Goal: Information Seeking & Learning: Learn about a topic

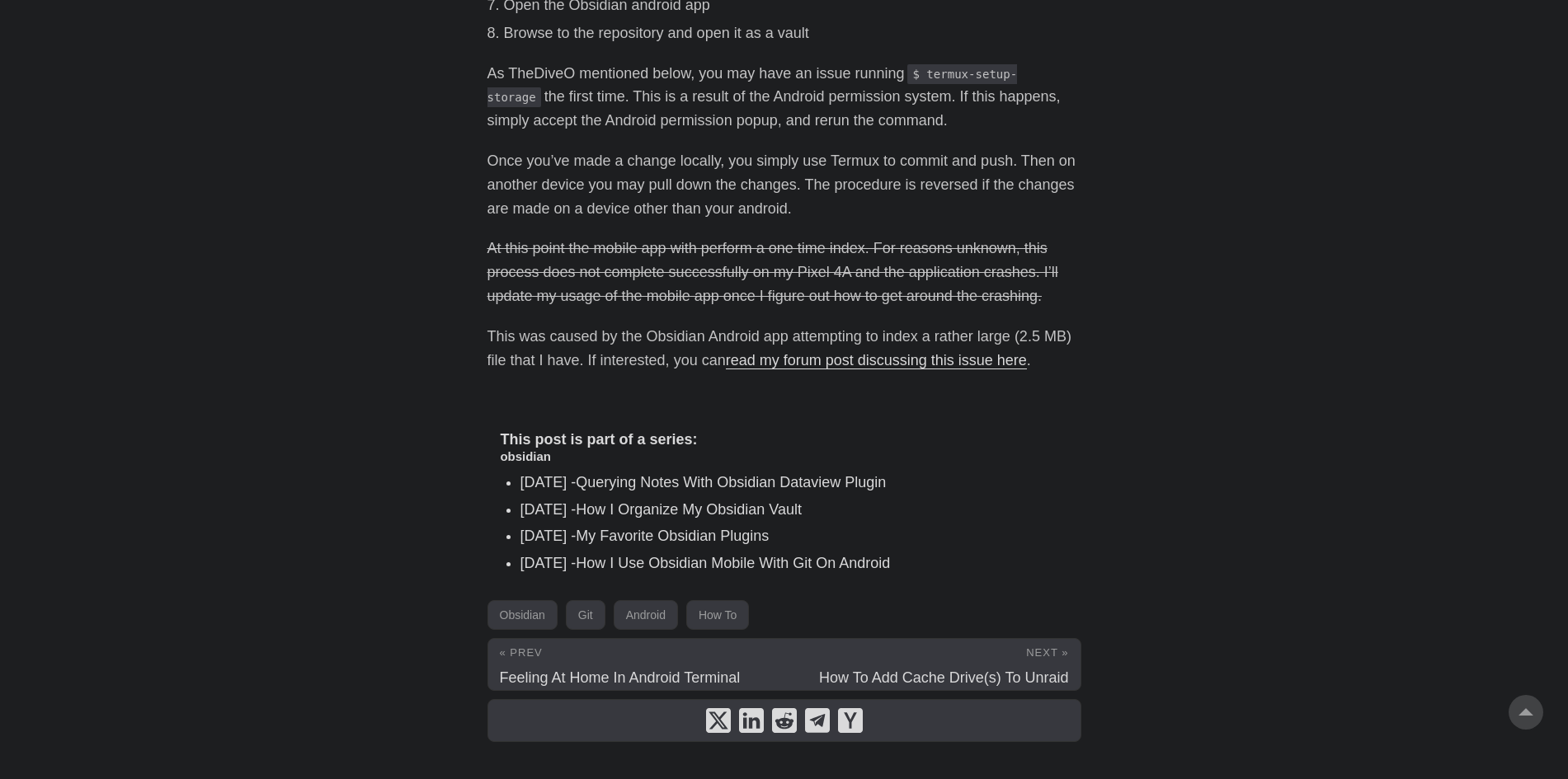
scroll to position [749, 0]
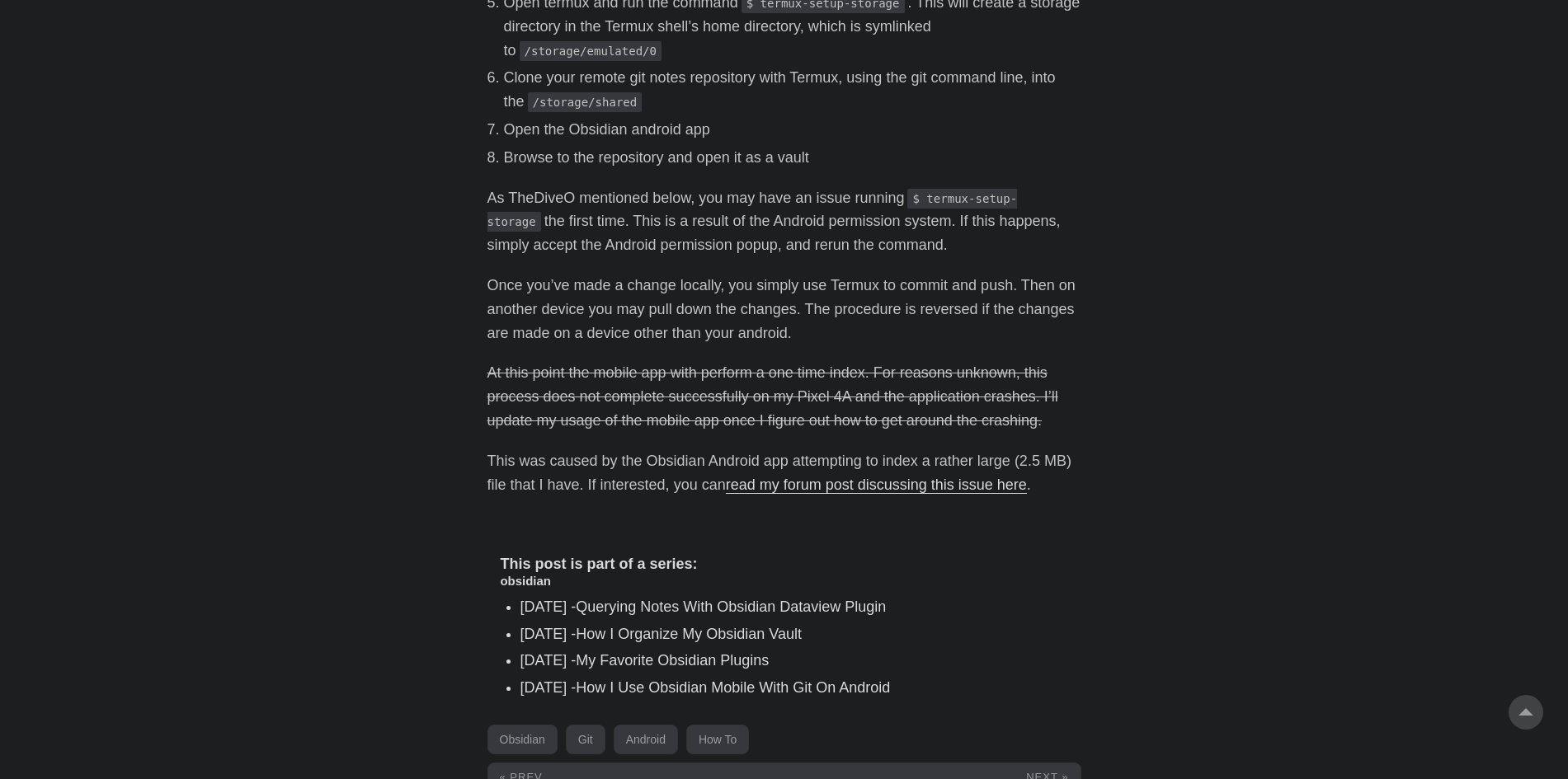
click at [535, 297] on p "Once you’ve made a change locally, you simply use Termux to commit and push. Th…" at bounding box center [784, 308] width 594 height 71
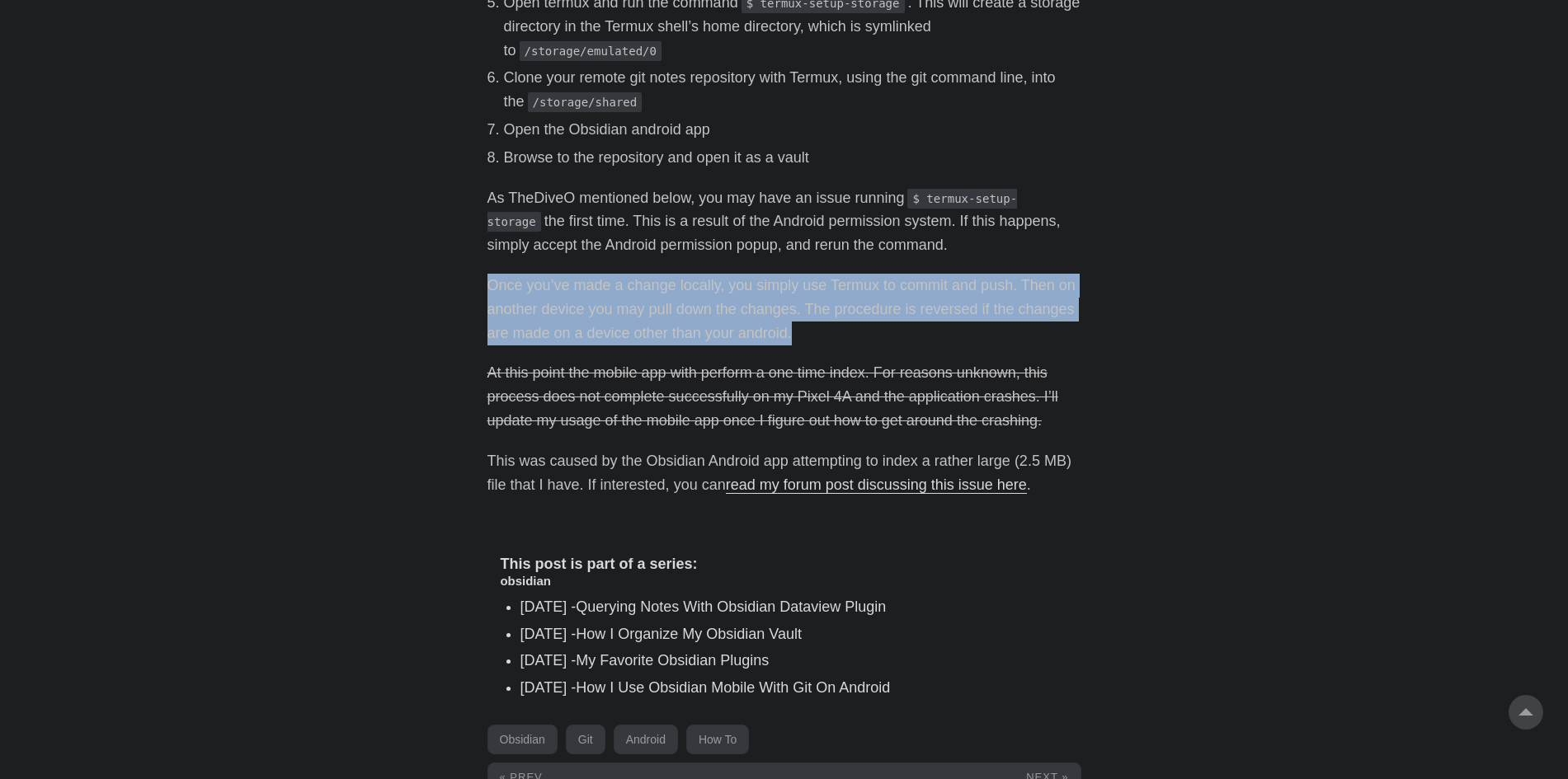
click at [535, 297] on p "Once you’ve made a change locally, you simply use Termux to commit and push. Th…" at bounding box center [784, 308] width 594 height 71
click at [645, 329] on p "Once you’ve made a change locally, you simply use Termux to commit and push. Th…" at bounding box center [784, 308] width 594 height 71
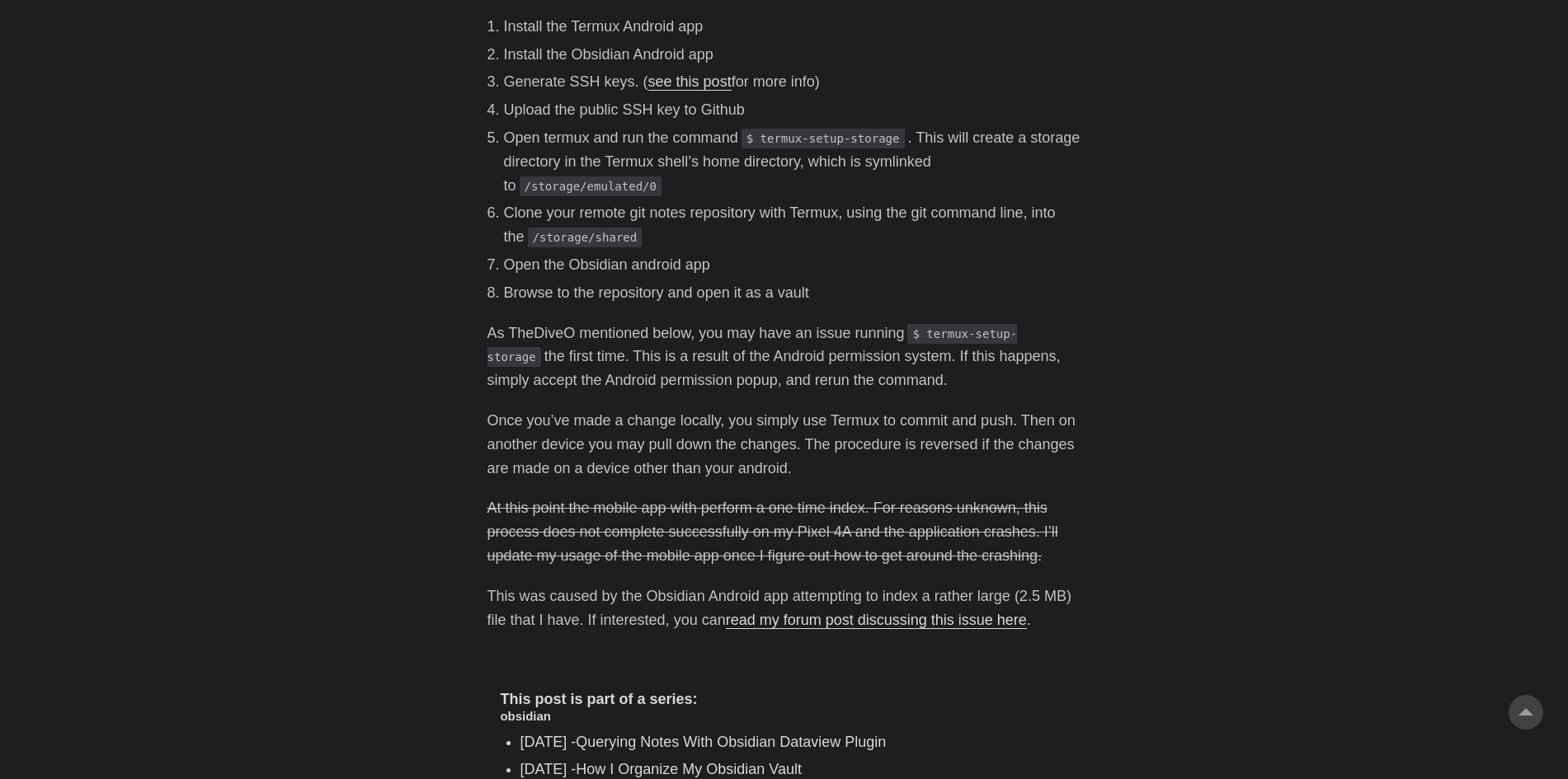
scroll to position [337, 0]
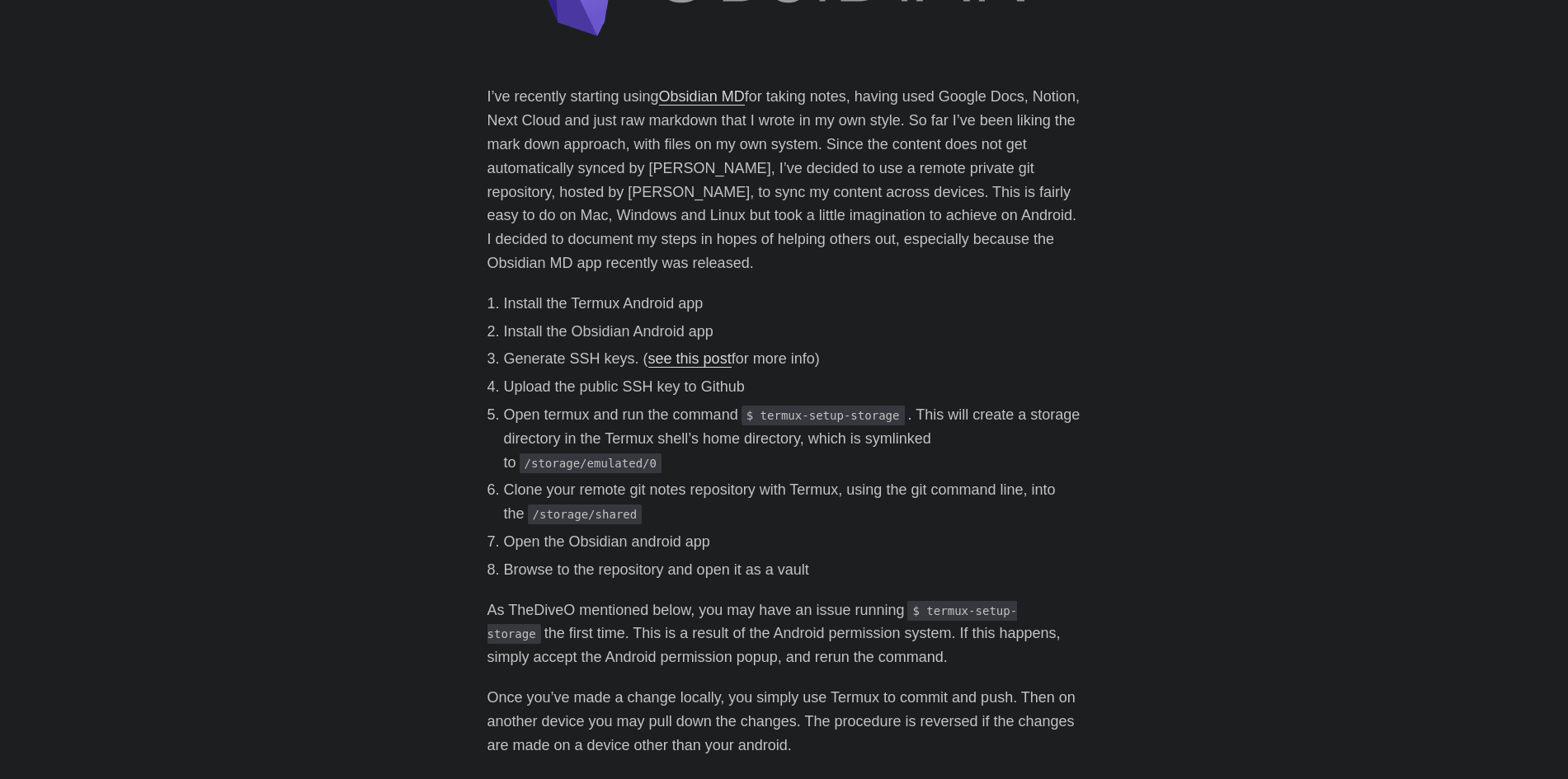
click at [747, 144] on p "I’ve recently starting using Obsidian MD for taking notes, having used Google D…" at bounding box center [784, 179] width 594 height 189
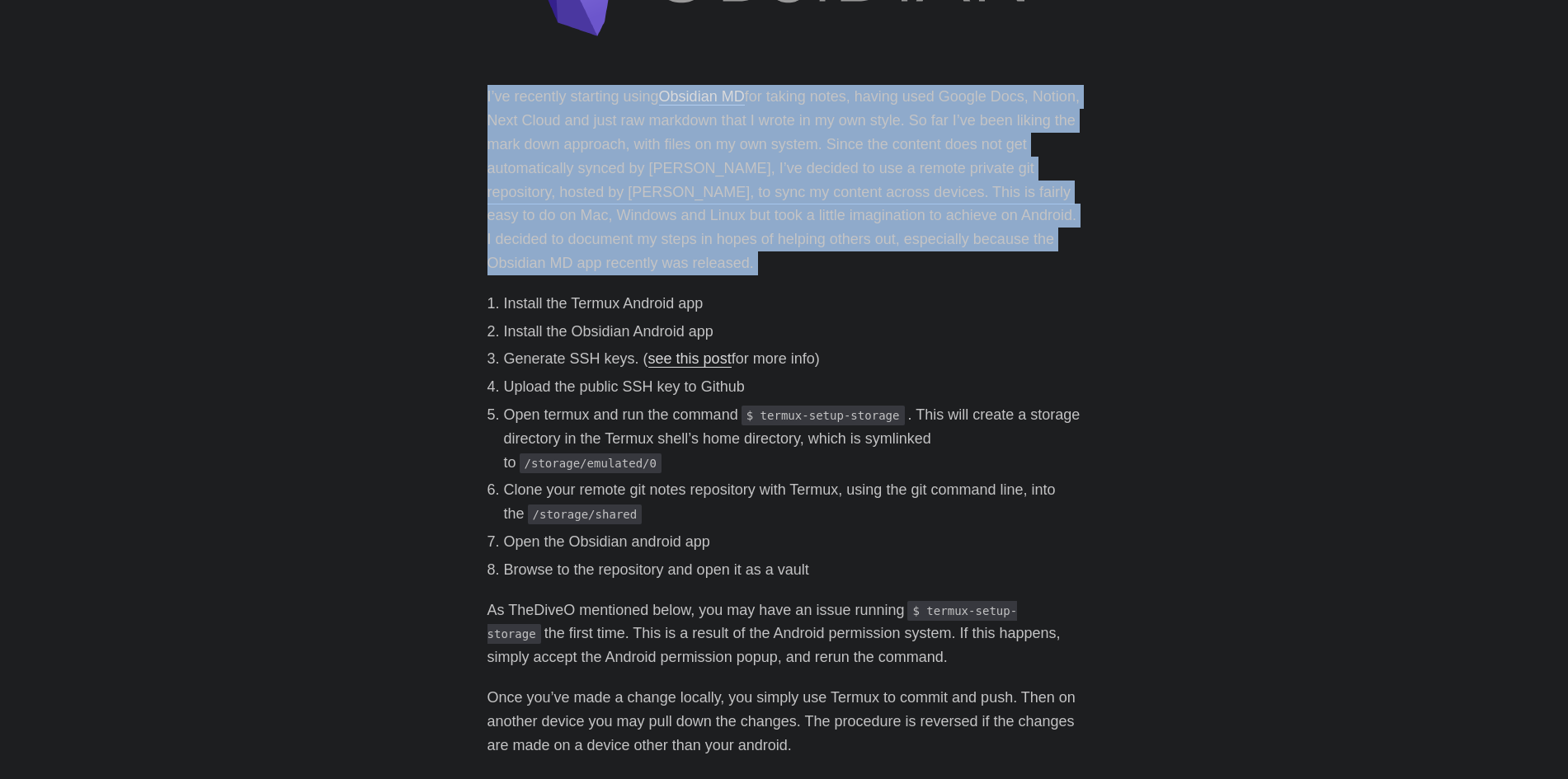
click at [747, 144] on p "I’ve recently starting using Obsidian MD for taking notes, having used Google D…" at bounding box center [784, 179] width 594 height 189
click at [777, 212] on p "I’ve recently starting using Obsidian MD for taking notes, having used Google D…" at bounding box center [784, 179] width 594 height 189
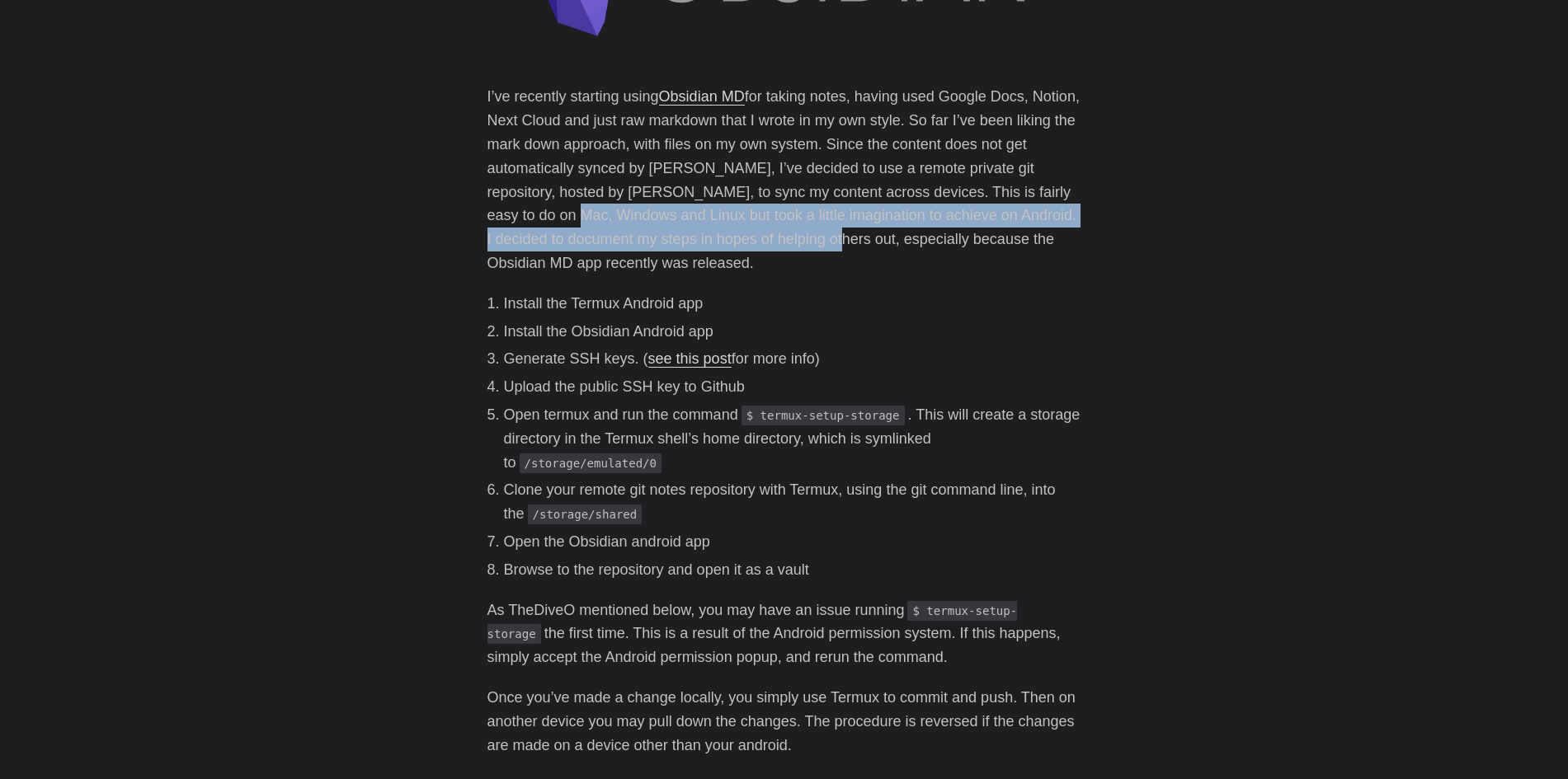
drag, startPoint x: 537, startPoint y: 216, endPoint x: 858, endPoint y: 231, distance: 321.4
click at [850, 229] on p "I’ve recently starting using Obsidian MD for taking notes, having used Google D…" at bounding box center [784, 179] width 594 height 189
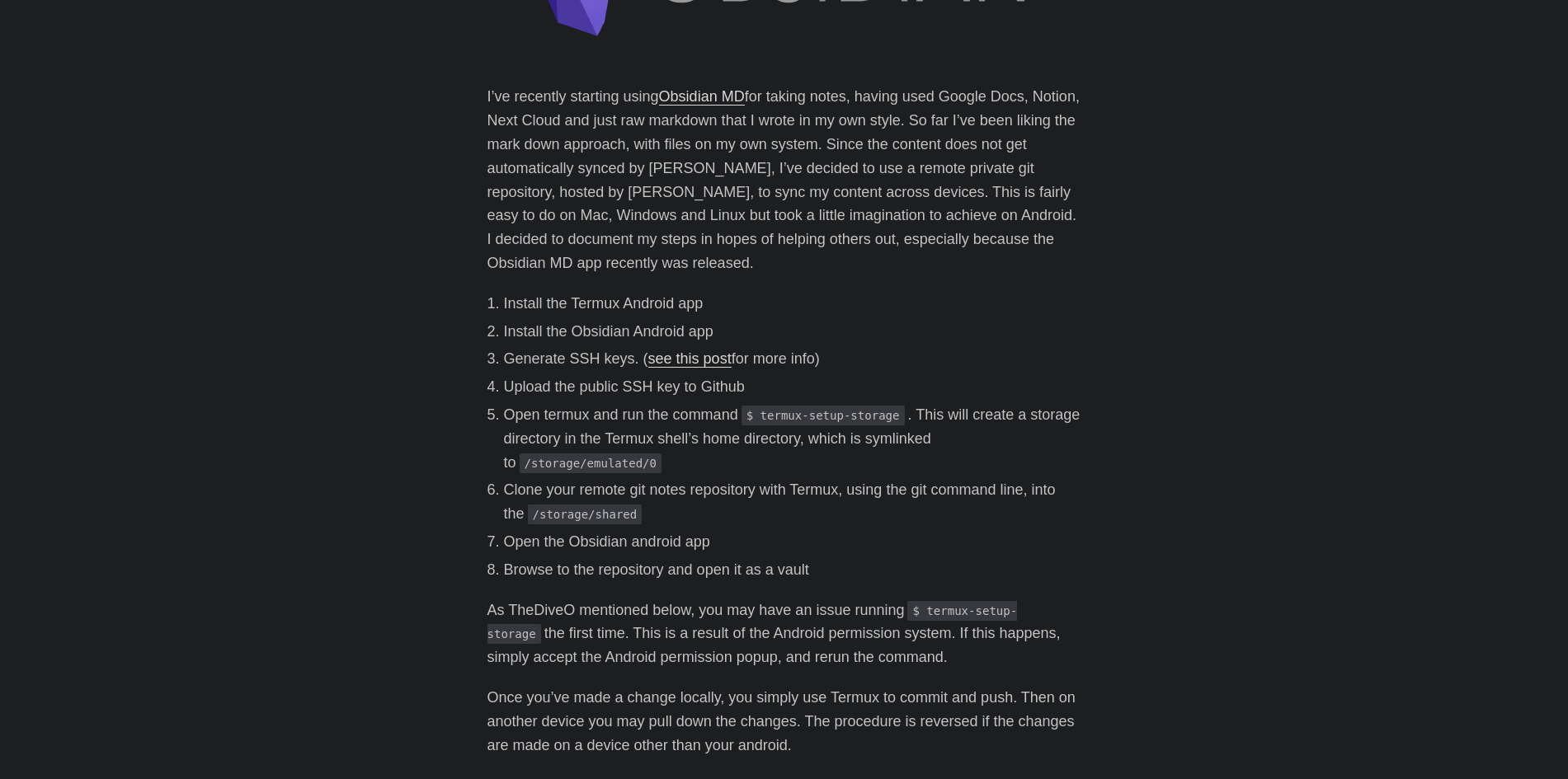
click at [858, 231] on p "I’ve recently starting using Obsidian MD for taking notes, having used Google D…" at bounding box center [784, 179] width 594 height 189
click at [719, 230] on p "I’ve recently starting using Obsidian MD for taking notes, having used Google D…" at bounding box center [784, 179] width 594 height 189
click at [722, 194] on p "I’ve recently starting using Obsidian MD for taking notes, having used Google D…" at bounding box center [784, 179] width 594 height 189
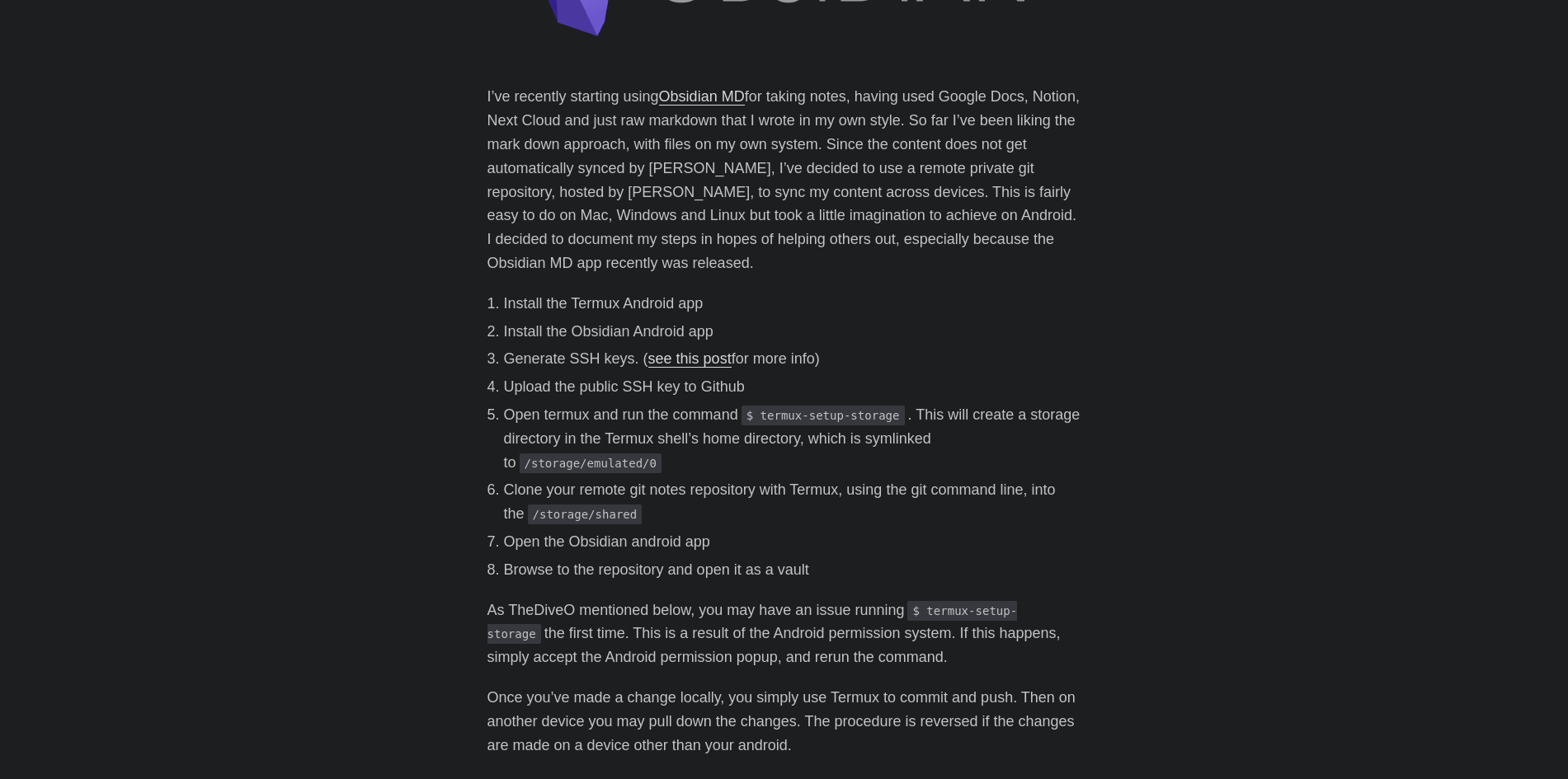
click at [722, 194] on p "I’ve recently starting using Obsidian MD for taking notes, having used Google D…" at bounding box center [784, 179] width 594 height 189
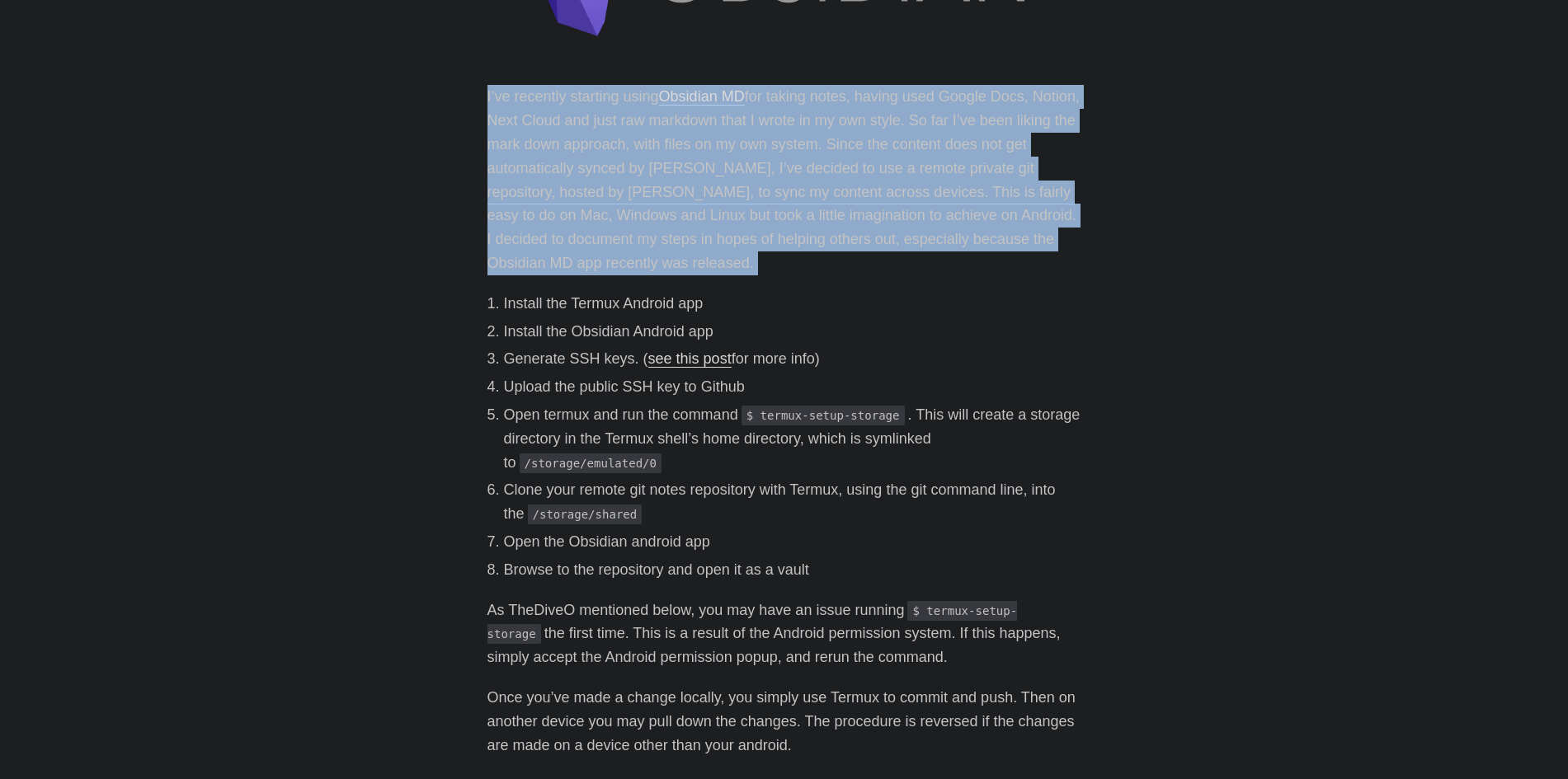
click at [722, 194] on p "I’ve recently starting using Obsidian MD for taking notes, having used Google D…" at bounding box center [784, 179] width 594 height 189
click at [758, 238] on p "I’ve recently starting using Obsidian MD for taking notes, having used Google D…" at bounding box center [784, 179] width 594 height 189
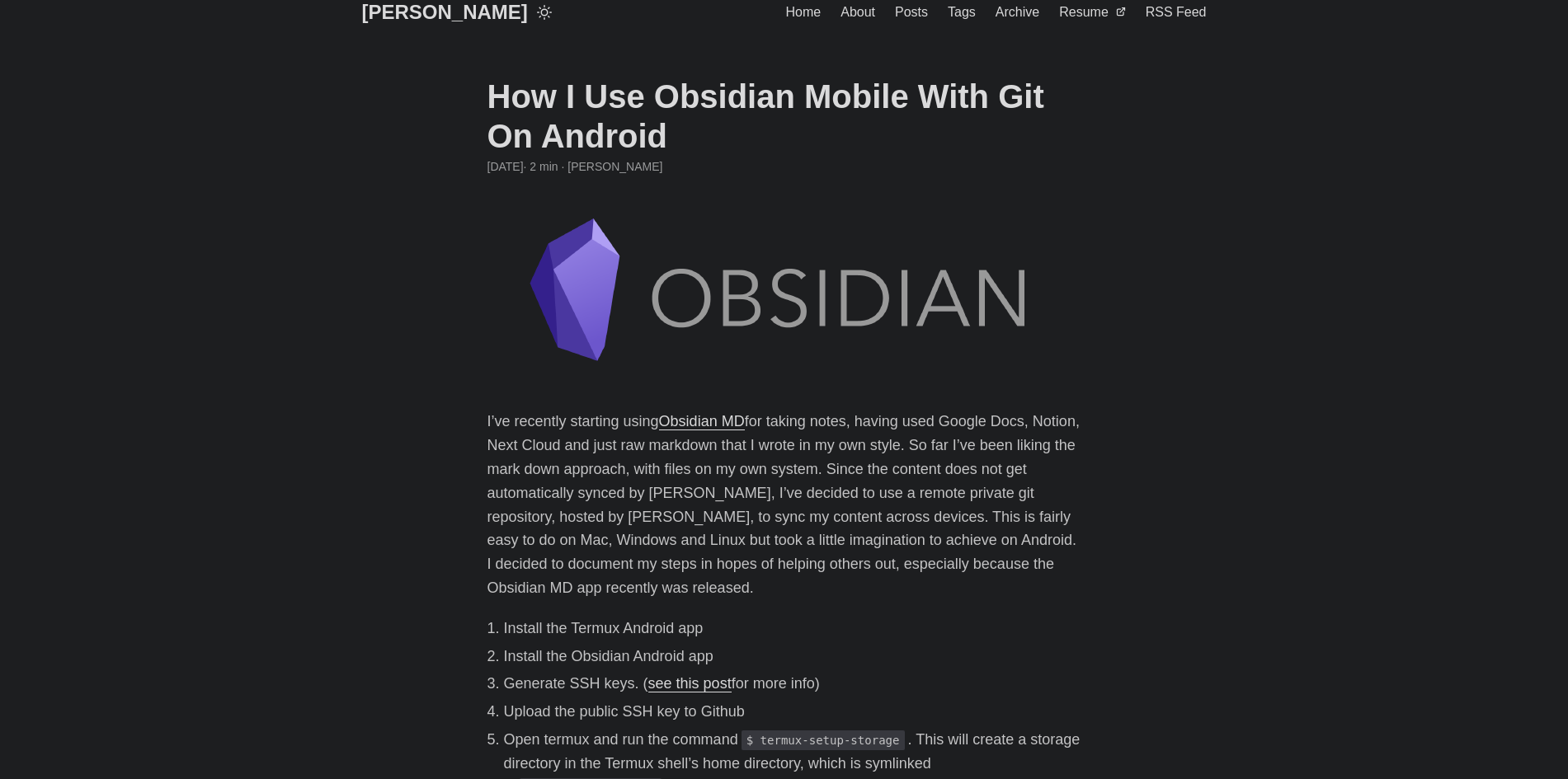
scroll to position [0, 0]
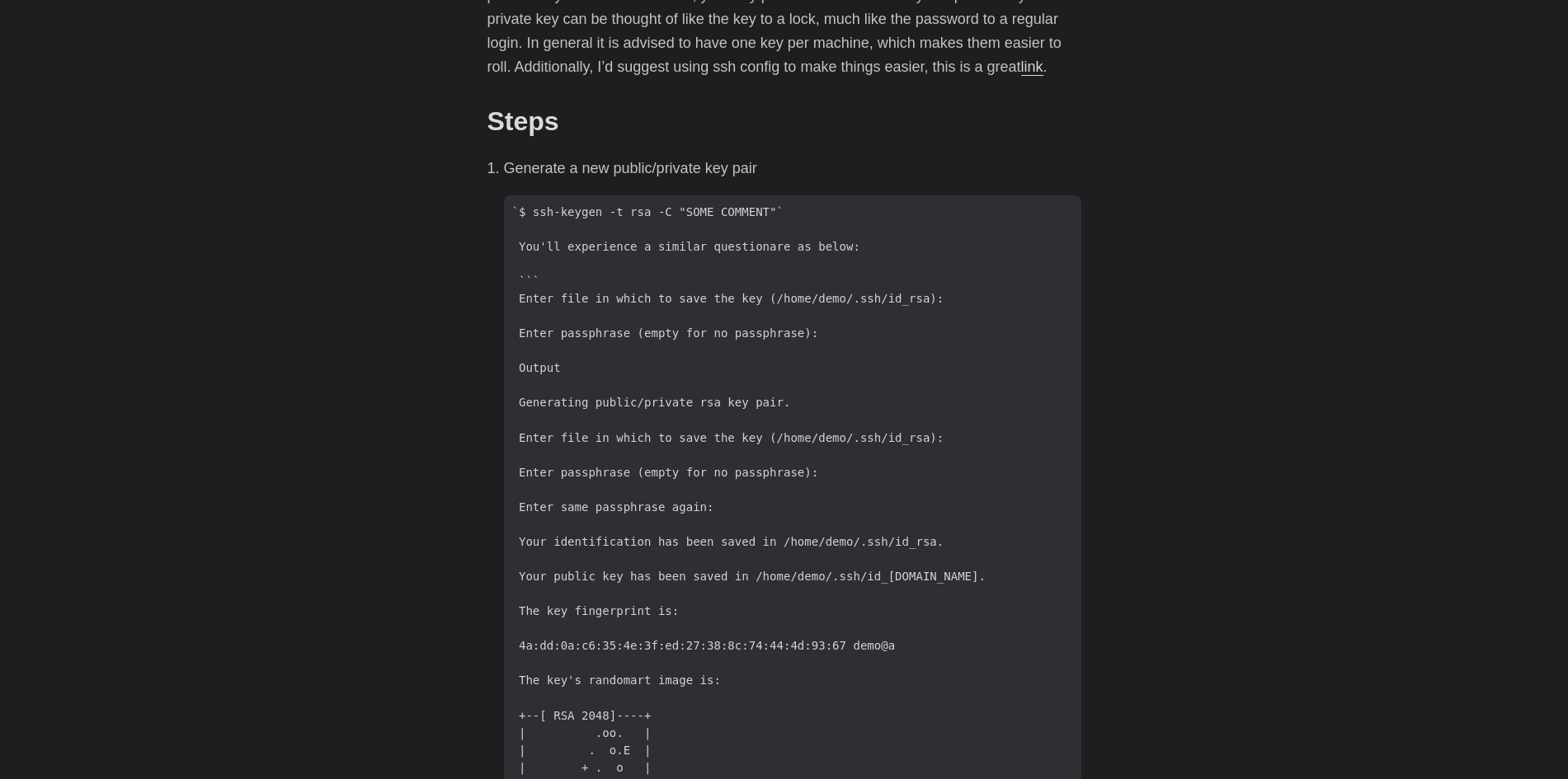
scroll to position [494, 0]
